Goal: Information Seeking & Learning: Find specific fact

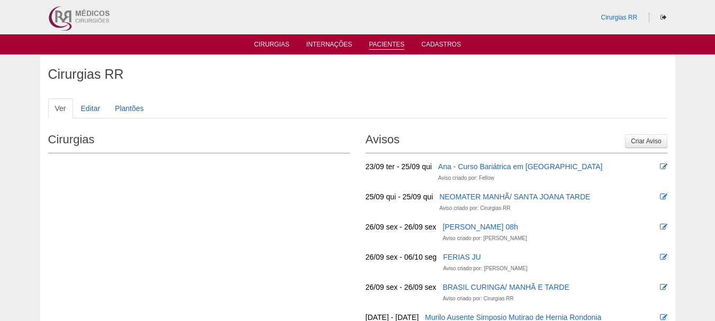
click at [374, 44] on link "Pacientes" at bounding box center [386, 45] width 35 height 9
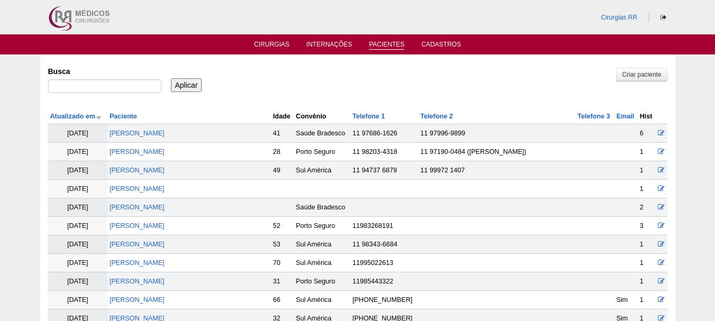
drag, startPoint x: 99, startPoint y: 95, endPoint x: 98, endPoint y: 89, distance: 5.4
click at [98, 92] on div at bounding box center [104, 88] width 113 height 19
click at [98, 88] on input "Busca" at bounding box center [104, 86] width 113 height 14
paste input "NAOMI COSTA MORAES"
type input "NAOMI COSTA MORAES"
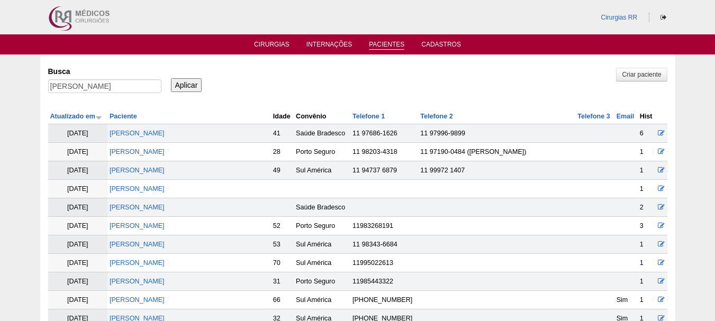
click at [185, 87] on input "Aplicar" at bounding box center [186, 85] width 31 height 14
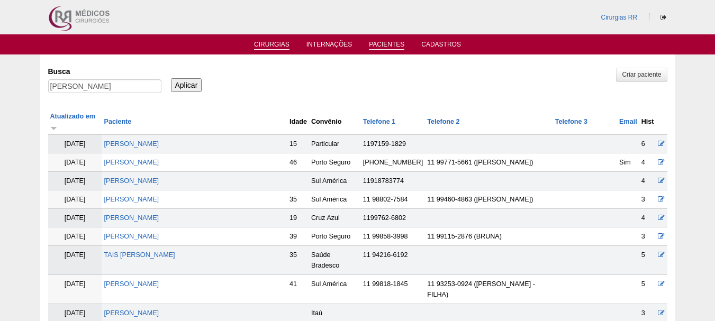
click at [275, 42] on link "Cirurgias" at bounding box center [271, 45] width 35 height 9
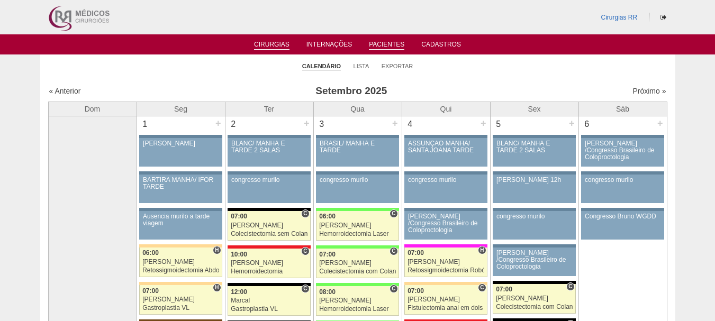
click at [376, 40] on li "Pacientes" at bounding box center [386, 44] width 50 height 8
click at [379, 43] on link "Pacientes" at bounding box center [386, 45] width 35 height 9
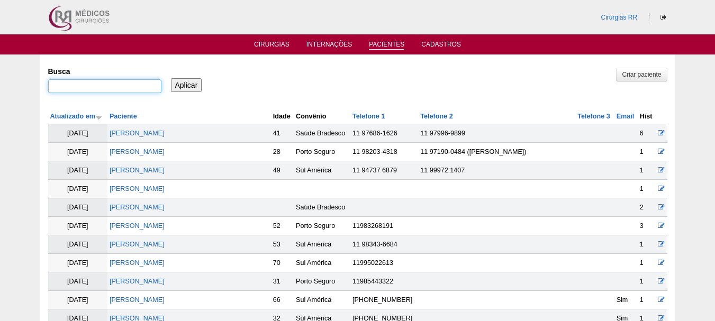
click at [148, 81] on input "Busca" at bounding box center [104, 86] width 113 height 14
paste input "[PERSON_NAME]"
type input "[PERSON_NAME]"
click at [196, 87] on input "Aplicar" at bounding box center [186, 85] width 31 height 14
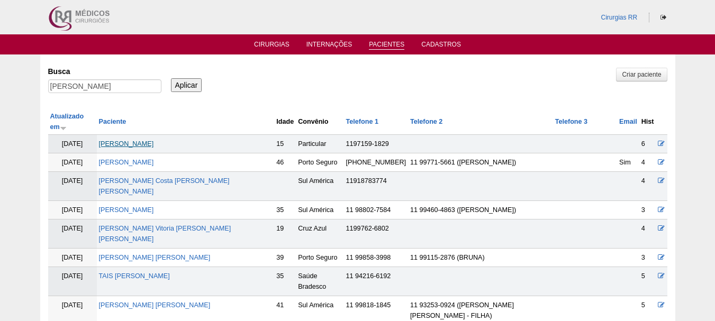
click at [153, 140] on link "Naomi Costa Moraes" at bounding box center [126, 143] width 55 height 7
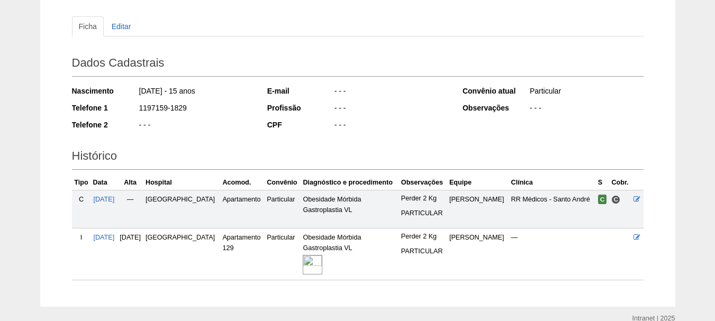
scroll to position [106, 0]
